Goal: Information Seeking & Learning: Learn about a topic

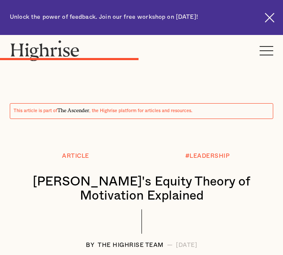
scroll to position [1505, 0]
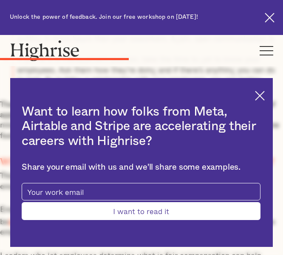
click at [261, 96] on div "Want to learn how folks from Meta, Airtable and Stripe are accelerating their c…" at bounding box center [141, 162] width 263 height 169
click at [263, 96] on img at bounding box center [260, 96] width 10 height 10
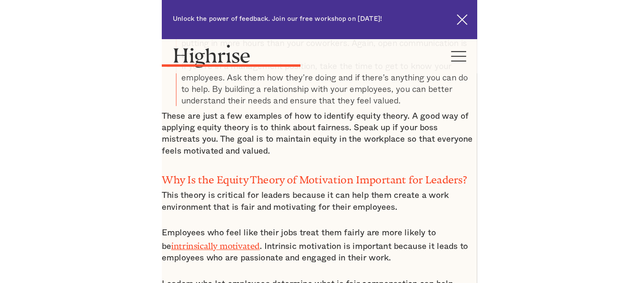
scroll to position [1505, 0]
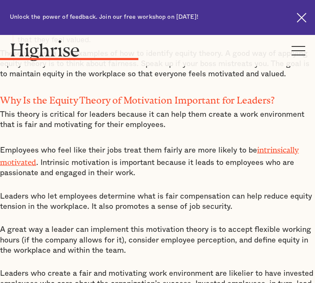
drag, startPoint x: 263, startPoint y: 4, endPoint x: 116, endPoint y: 199, distance: 243.8
click at [116, 199] on div "Examples of Equity Theory of Motivation in the Workplace There are many ways to…" at bounding box center [157, 140] width 315 height 504
click at [243, 231] on p "A great way a leader can implement this motivation theory is to accept flexible…" at bounding box center [157, 239] width 315 height 31
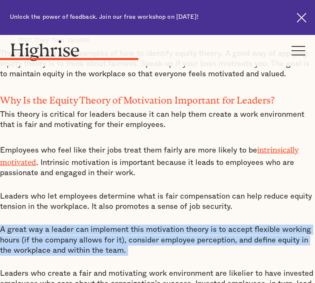
click at [243, 231] on p "A great way a leader can implement this motivation theory is to accept flexible…" at bounding box center [157, 239] width 315 height 31
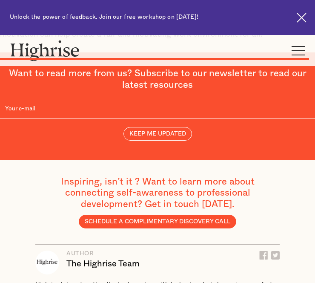
scroll to position [2563, 0]
